Goal: Go to known website: Access a specific website the user already knows

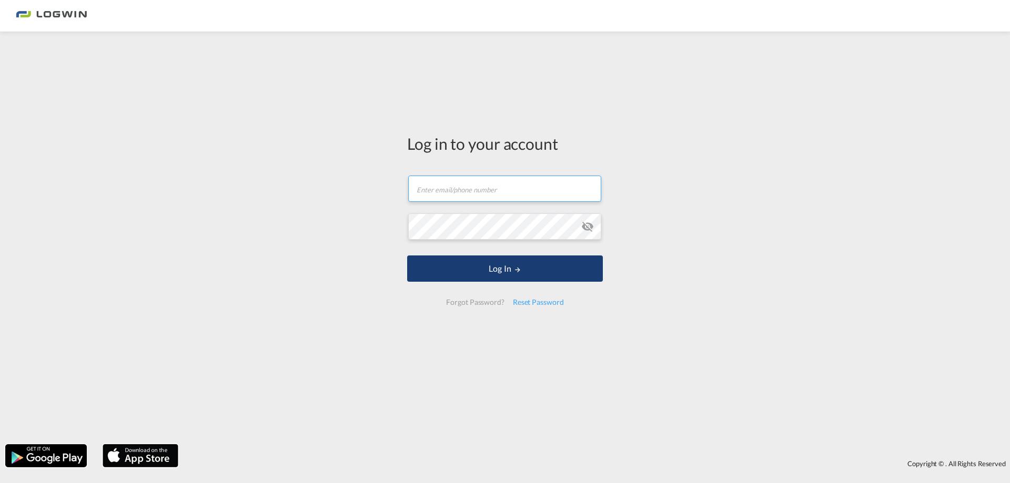
type input "[PERSON_NAME][EMAIL_ADDRESS][PERSON_NAME][DOMAIN_NAME]"
click at [489, 269] on button "Log In" at bounding box center [505, 269] width 196 height 26
